Goal: Task Accomplishment & Management: Manage account settings

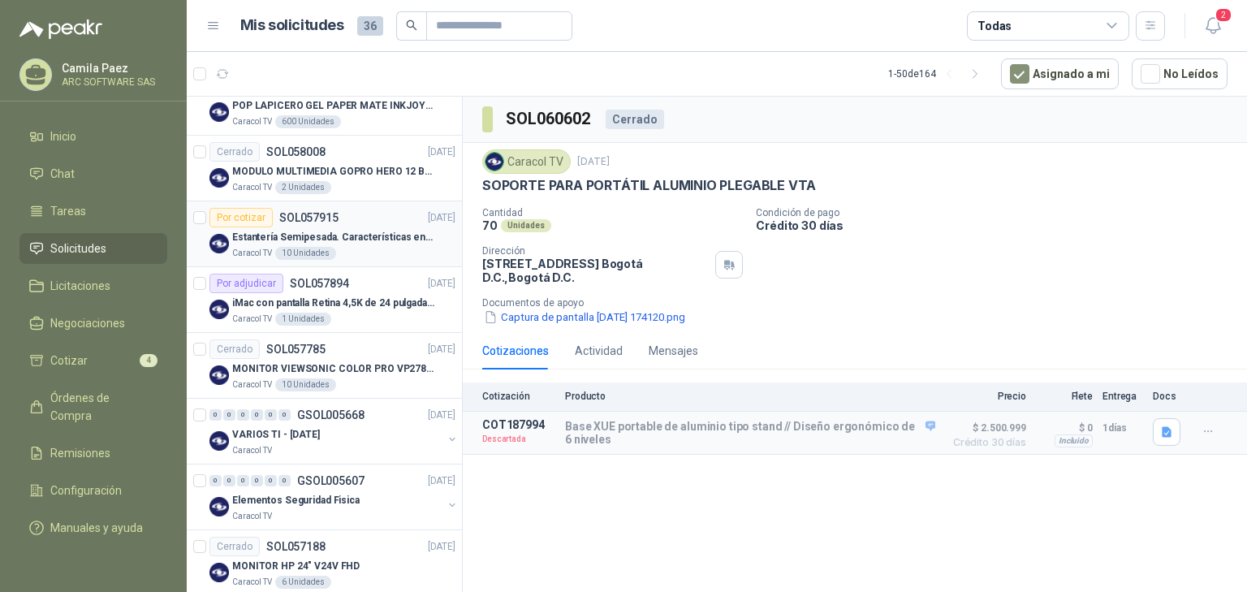
scroll to position [909, 0]
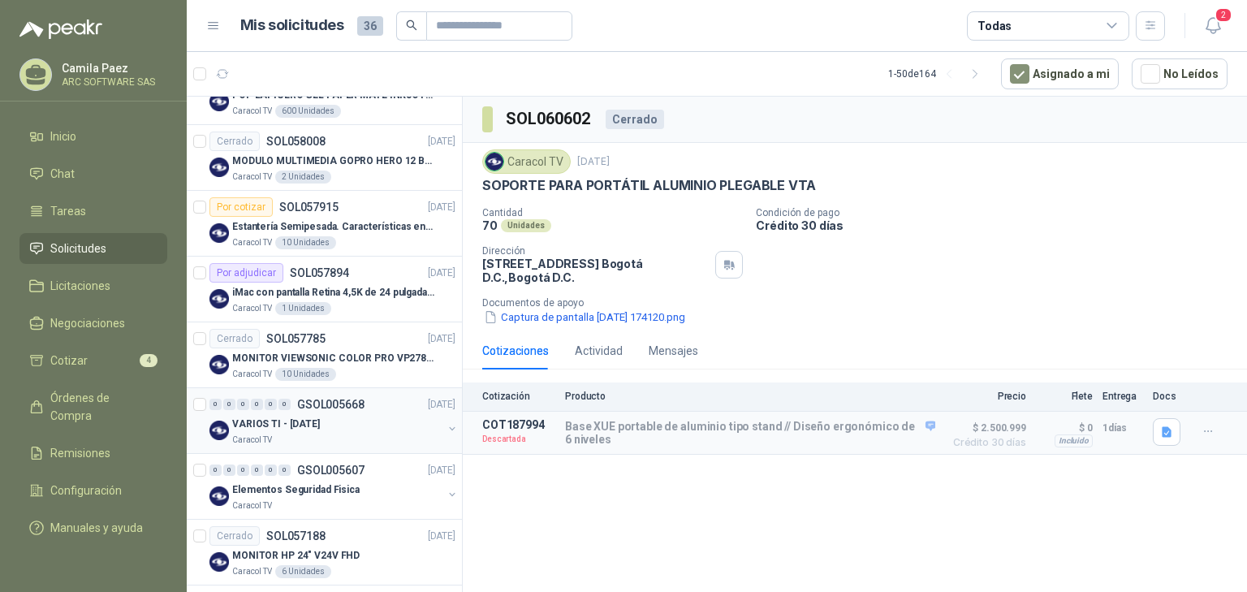
click at [336, 409] on link "0 0 0 0 0 0 GSOL005668 [DATE] VARIOS TI - [DATE] Caracol TV" at bounding box center [333, 420] width 249 height 52
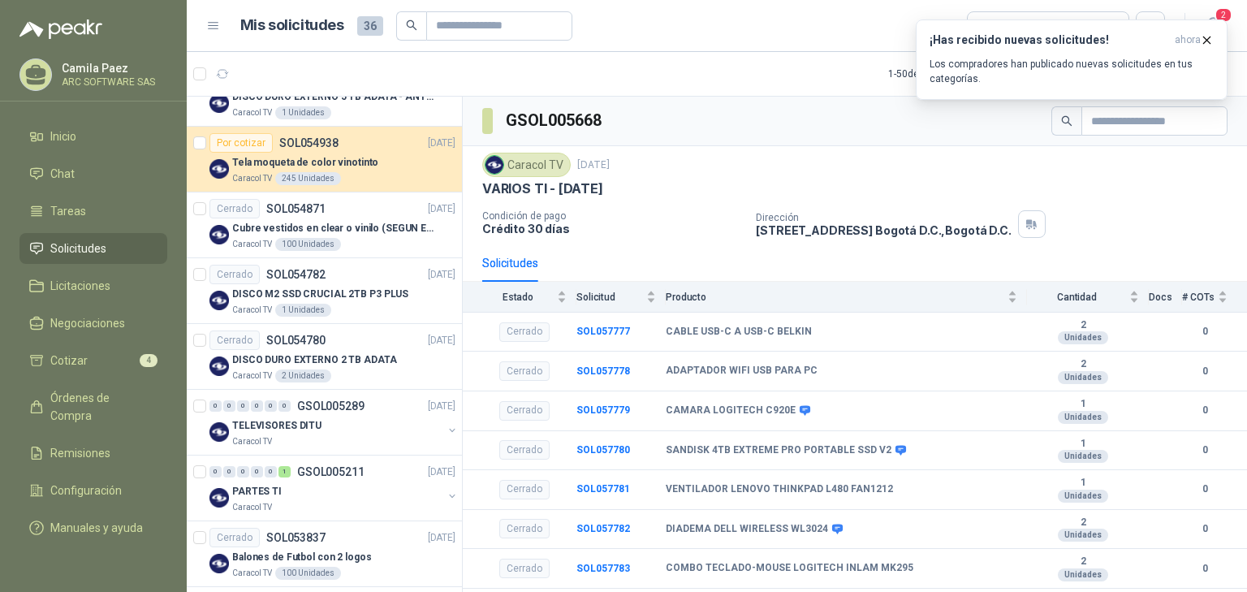
scroll to position [2949, 0]
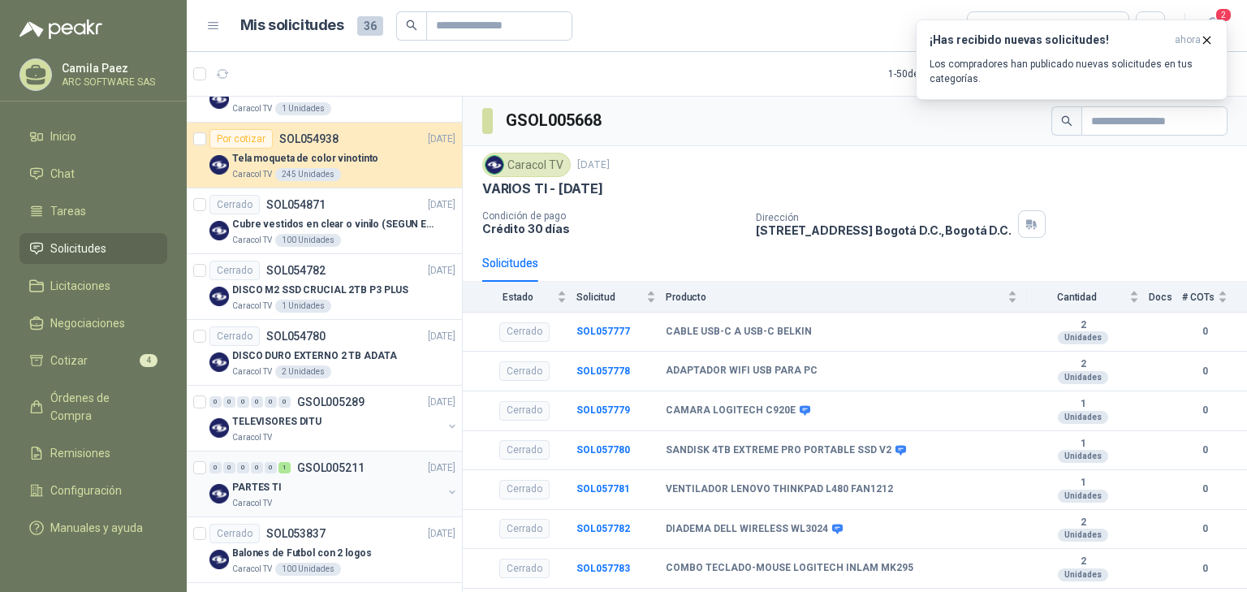
click at [269, 477] on div "PARTES TI" at bounding box center [337, 486] width 210 height 19
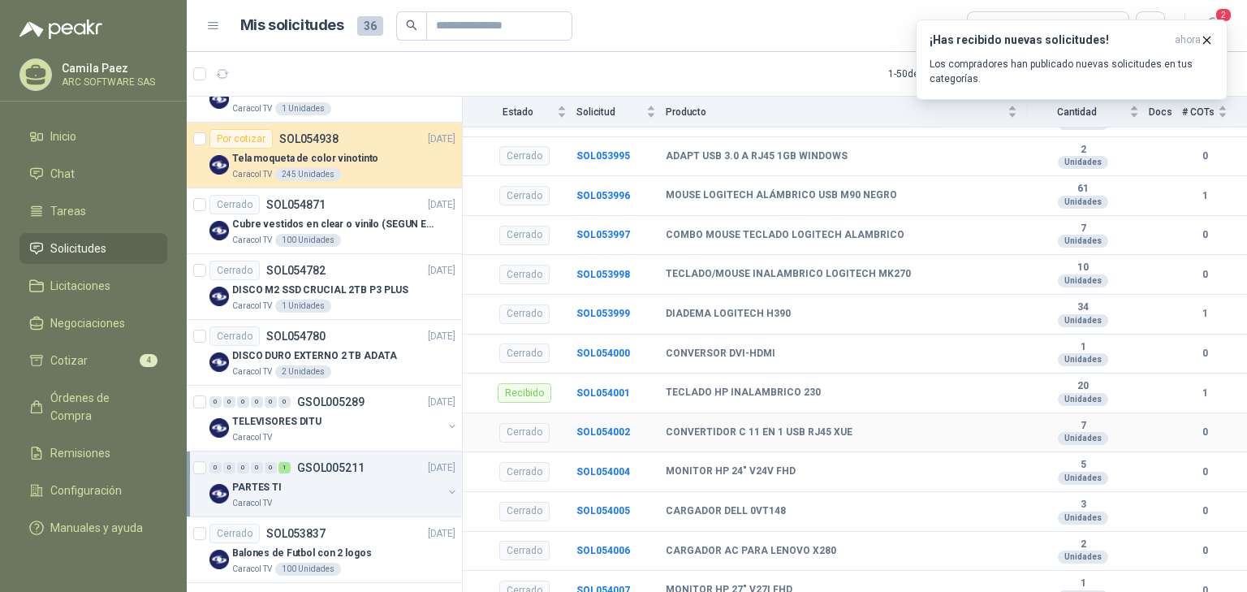
scroll to position [390, 0]
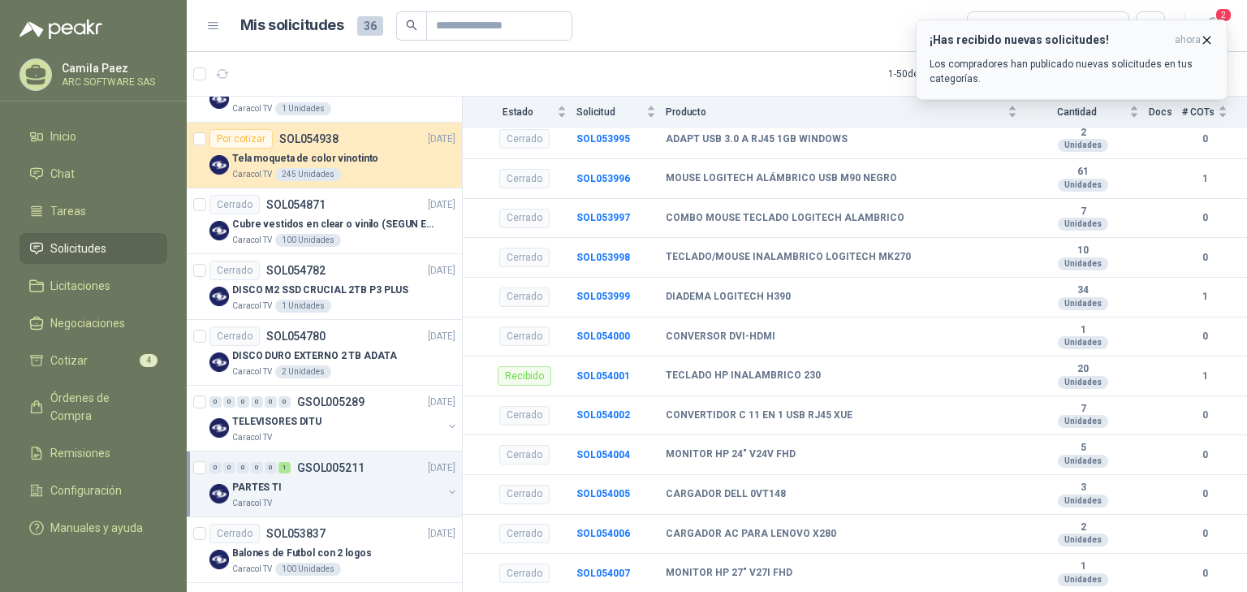
click at [1036, 57] on p "Los compradores han publicado nuevas solicitudes en tus categorías." at bounding box center [1071, 71] width 284 height 29
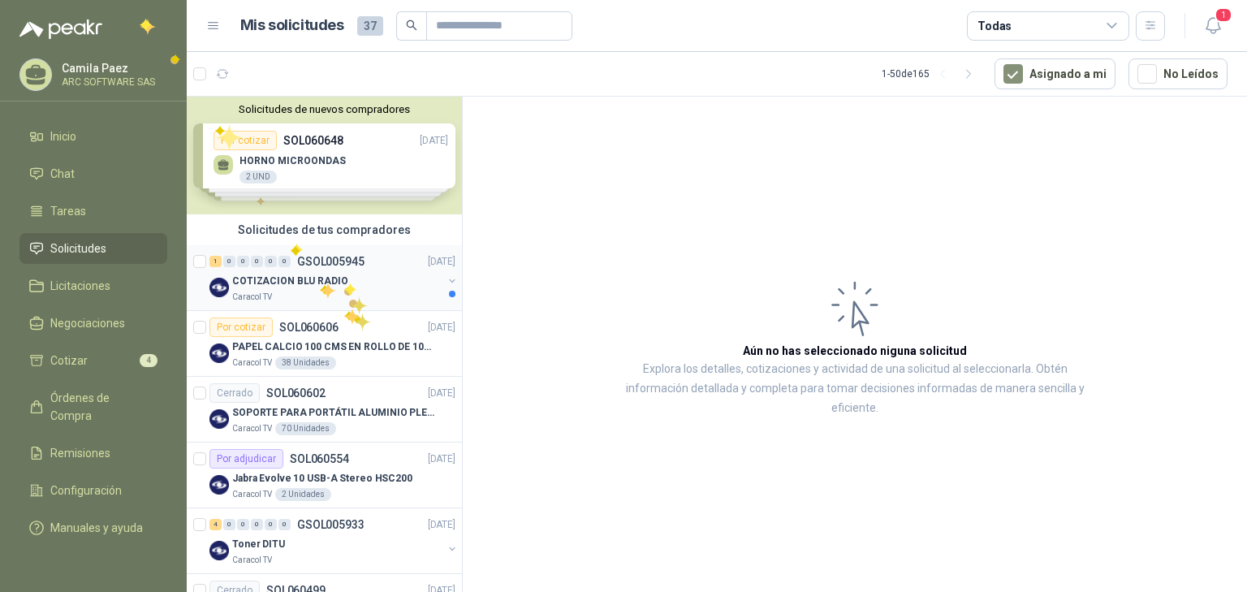
click at [343, 282] on div "COTIZACION BLU RADIO" at bounding box center [337, 280] width 210 height 19
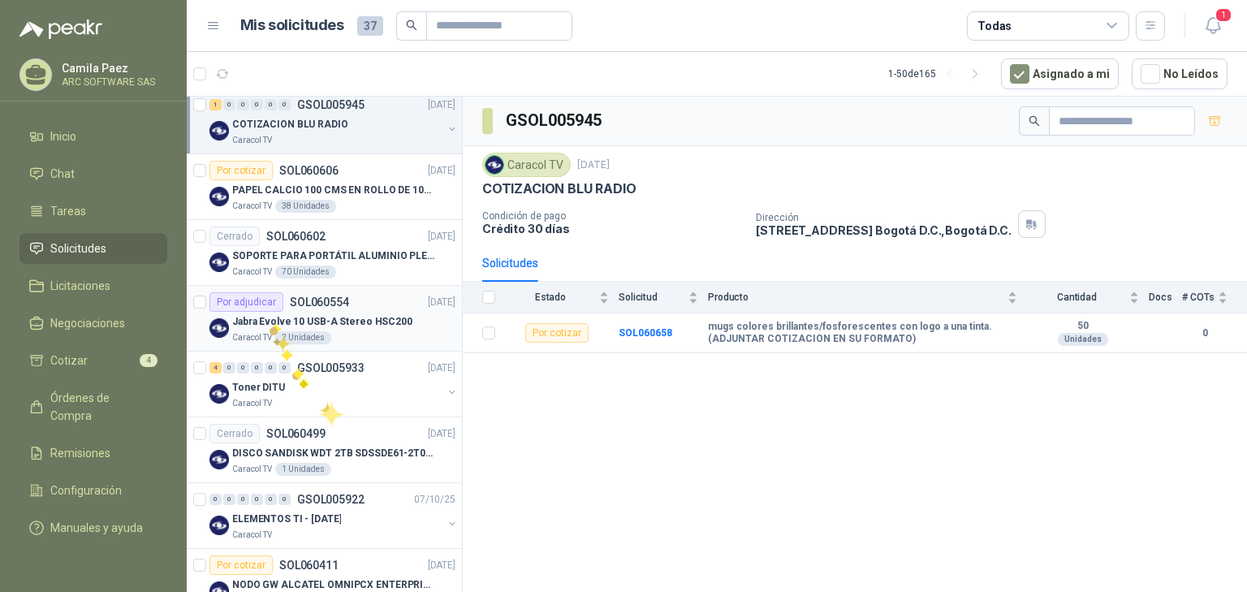
scroll to position [195, 0]
